Goal: Transaction & Acquisition: Obtain resource

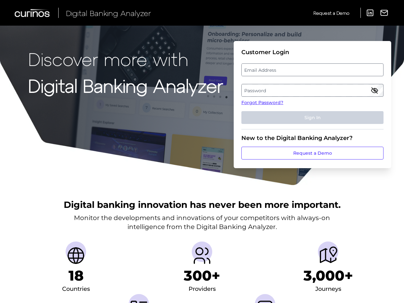
click at [316, 71] on label "Email Address" at bounding box center [312, 70] width 141 height 12
click at [316, 71] on input "email" at bounding box center [312, 69] width 142 height 13
type input "[PERSON_NAME][EMAIL_ADDRESS][PERSON_NAME][DOMAIN_NAME]"
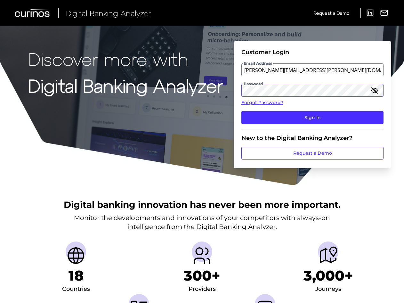
click at [241, 111] on button "Sign In" at bounding box center [312, 117] width 142 height 13
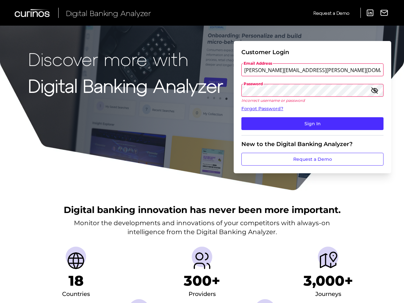
click at [241, 117] on button "Sign In" at bounding box center [312, 123] width 142 height 13
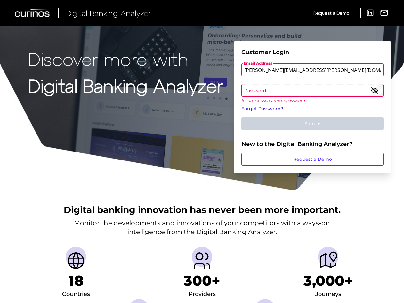
click at [257, 108] on link "Forgot Password?" at bounding box center [312, 108] width 142 height 7
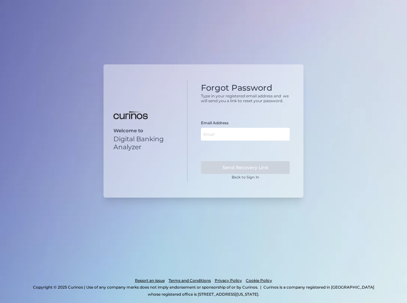
click at [225, 127] on div "Email Address" at bounding box center [245, 130] width 89 height 20
click at [225, 133] on input "text" at bounding box center [245, 134] width 89 height 13
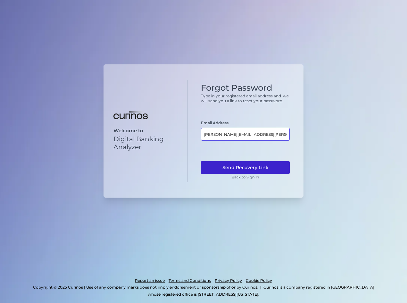
type input "[PERSON_NAME][EMAIL_ADDRESS][PERSON_NAME][DOMAIN_NAME]"
click at [244, 167] on button "Send Recovery Link" at bounding box center [245, 167] width 89 height 13
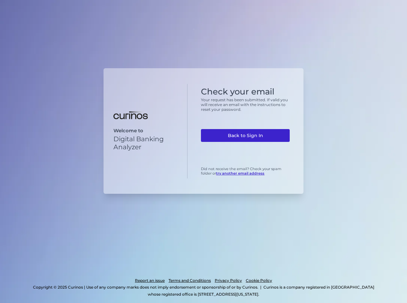
click at [241, 131] on link "Back to Sign In" at bounding box center [245, 135] width 89 height 13
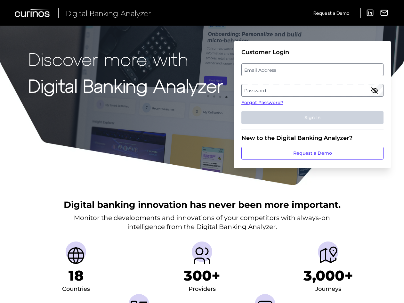
click at [322, 66] on label "Email Address" at bounding box center [312, 70] width 141 height 12
click at [322, 66] on input "email" at bounding box center [312, 69] width 142 height 13
type input "[PERSON_NAME][EMAIL_ADDRESS][PERSON_NAME][DOMAIN_NAME]"
click at [284, 89] on label "Password" at bounding box center [312, 91] width 141 height 12
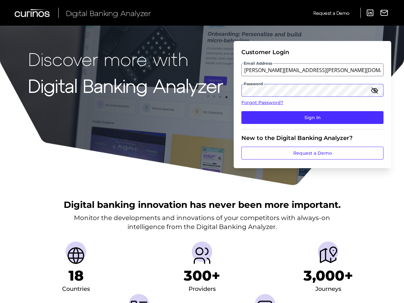
click at [241, 111] on button "Sign In" at bounding box center [312, 117] width 142 height 13
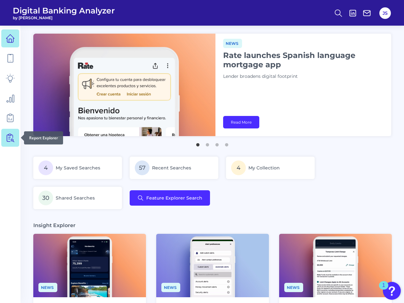
click at [12, 140] on icon at bounding box center [10, 137] width 9 height 9
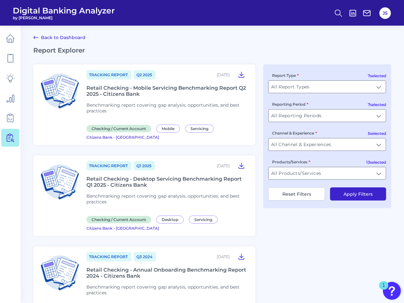
click at [135, 89] on div "Retail Checking - Mobile Servicing Benchmarking Report Q2 2025 - Citizens Bank" at bounding box center [166, 91] width 161 height 12
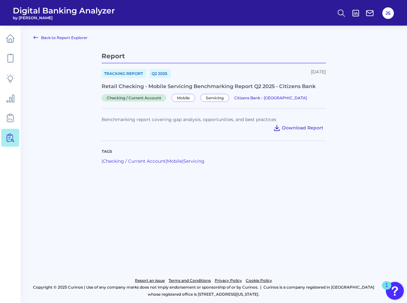
click at [293, 129] on span "Download Report" at bounding box center [302, 128] width 41 height 6
click at [206, 40] on main "Back to Report Explorer Report Tracking Report Q2 2025 July 10, 2025 Retail Che…" at bounding box center [203, 151] width 407 height 303
click at [388, 13] on button "JS" at bounding box center [388, 13] width 12 height 12
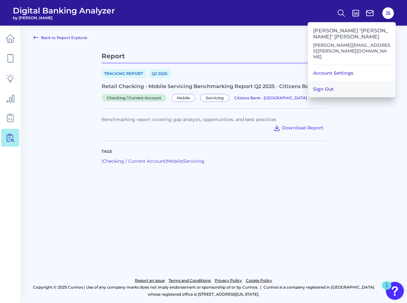
click at [329, 81] on button "Sign Out" at bounding box center [351, 89] width 87 height 16
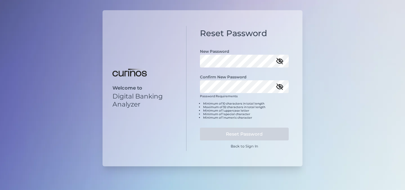
click at [282, 61] on icon "button" at bounding box center [280, 61] width 8 height 8
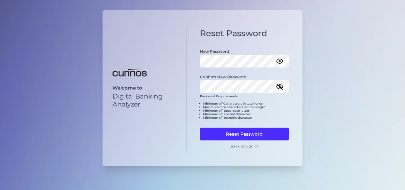
click at [283, 86] on icon "button" at bounding box center [280, 87] width 8 height 8
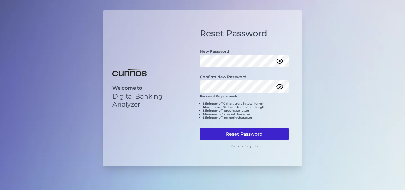
click at [233, 133] on button "Reset Password" at bounding box center [244, 134] width 89 height 13
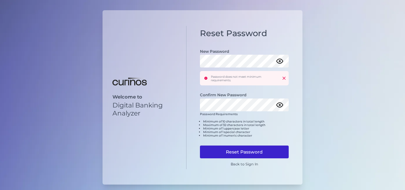
click at [240, 149] on button "Reset Password" at bounding box center [244, 152] width 89 height 13
